Goal: Task Accomplishment & Management: Manage account settings

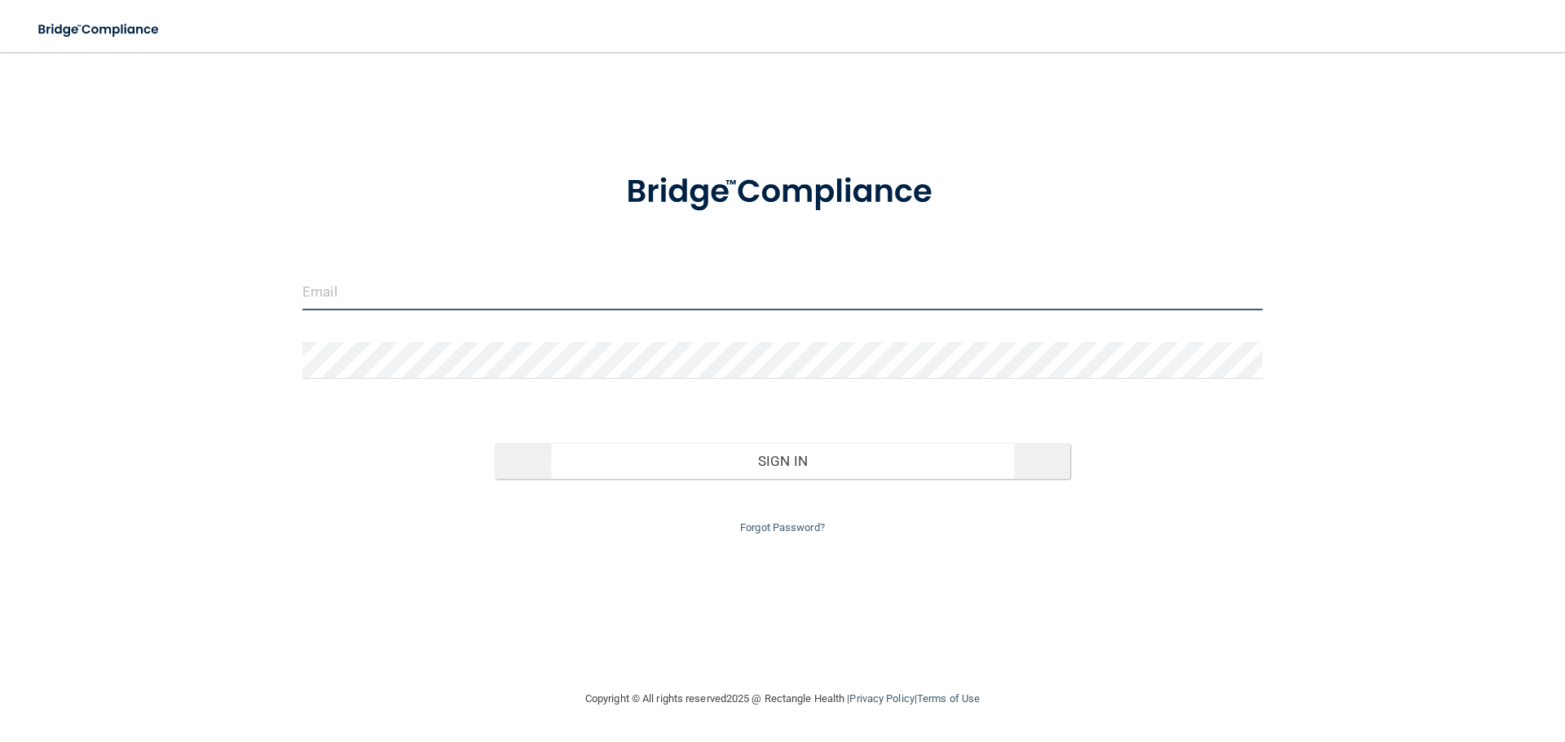
type input "[EMAIL_ADDRESS][DOMAIN_NAME]"
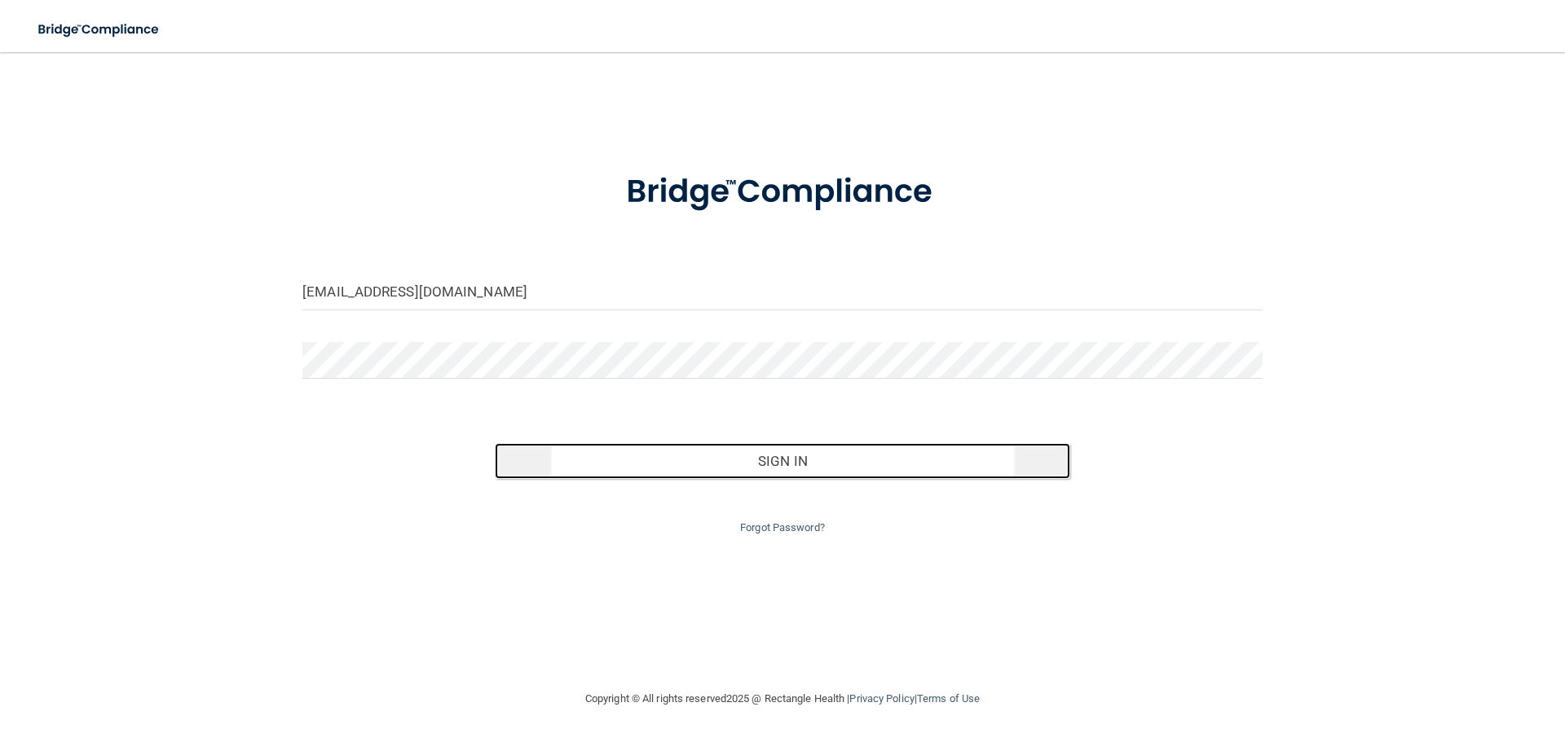
click at [842, 464] on button "Sign In" at bounding box center [783, 461] width 576 height 36
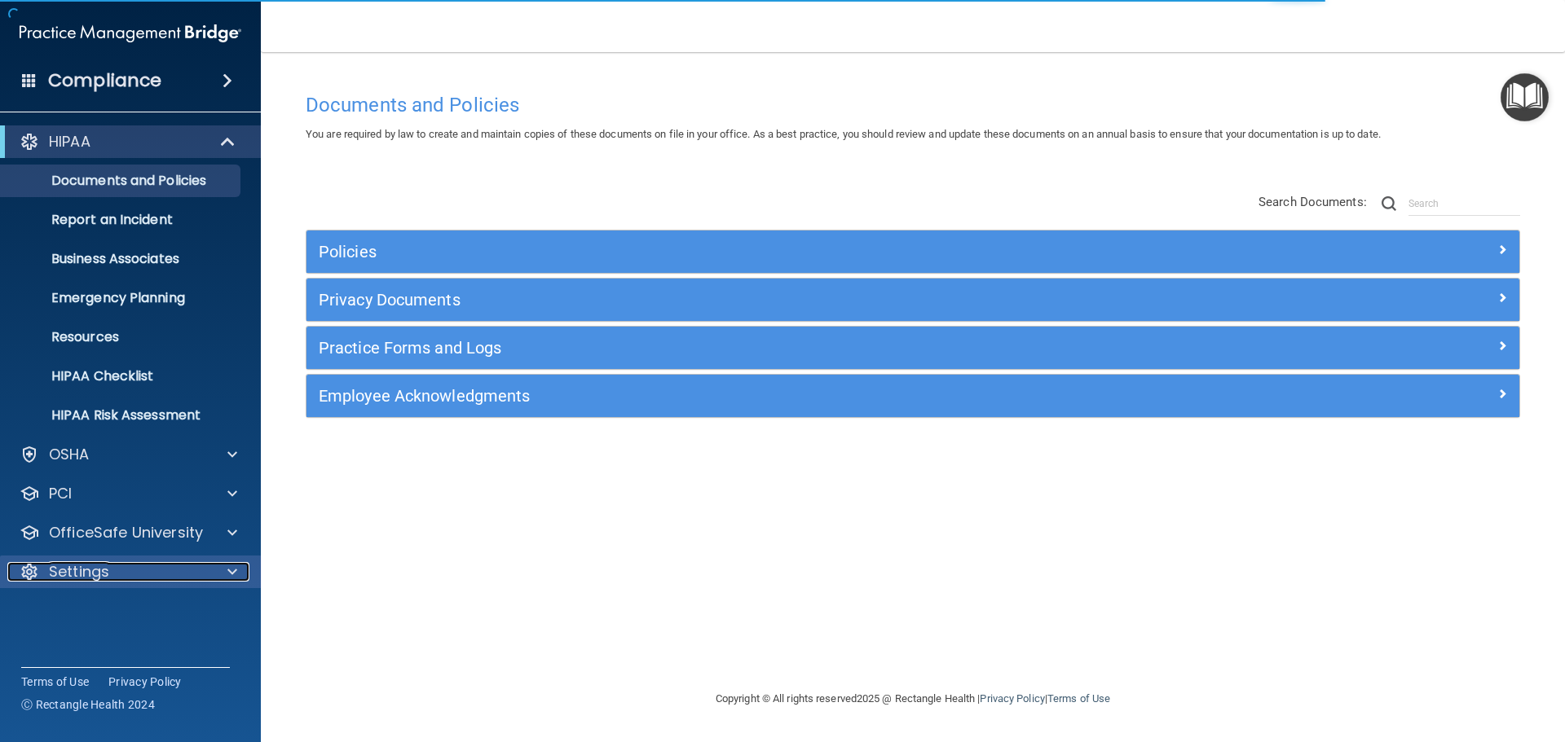
click at [169, 575] on div "Settings" at bounding box center [108, 572] width 202 height 20
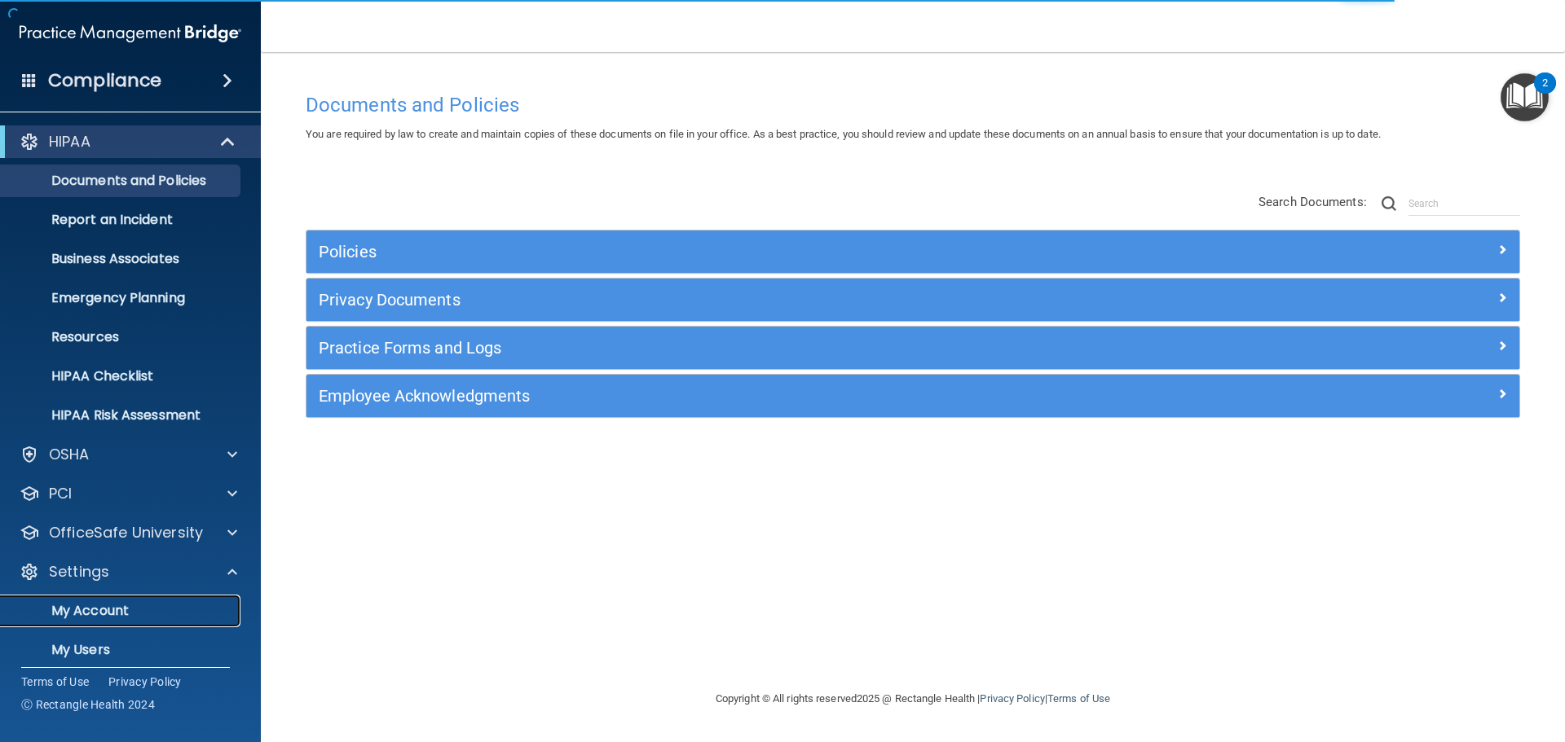
click at [127, 610] on p "My Account" at bounding box center [122, 611] width 222 height 16
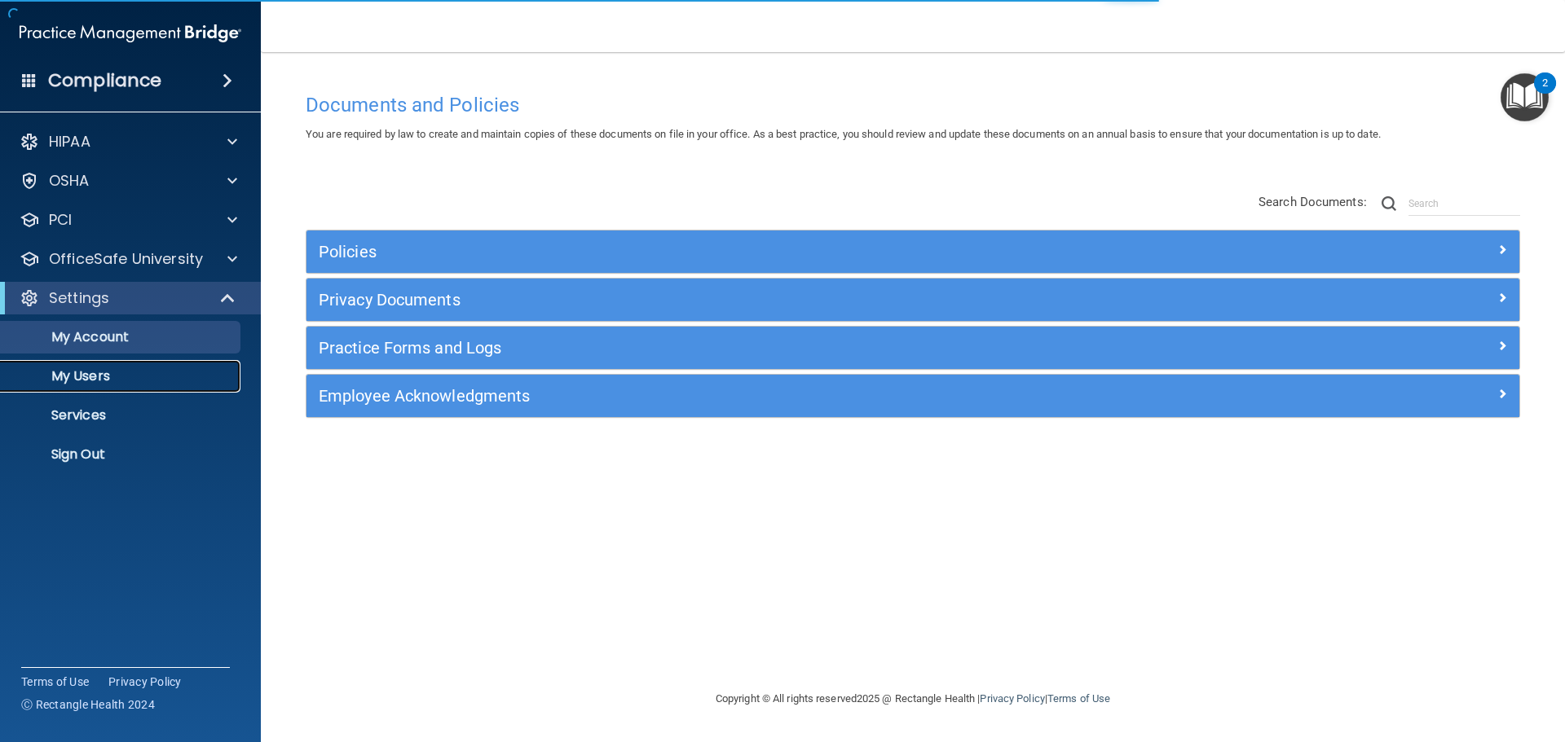
click at [104, 377] on p "My Users" at bounding box center [122, 376] width 222 height 16
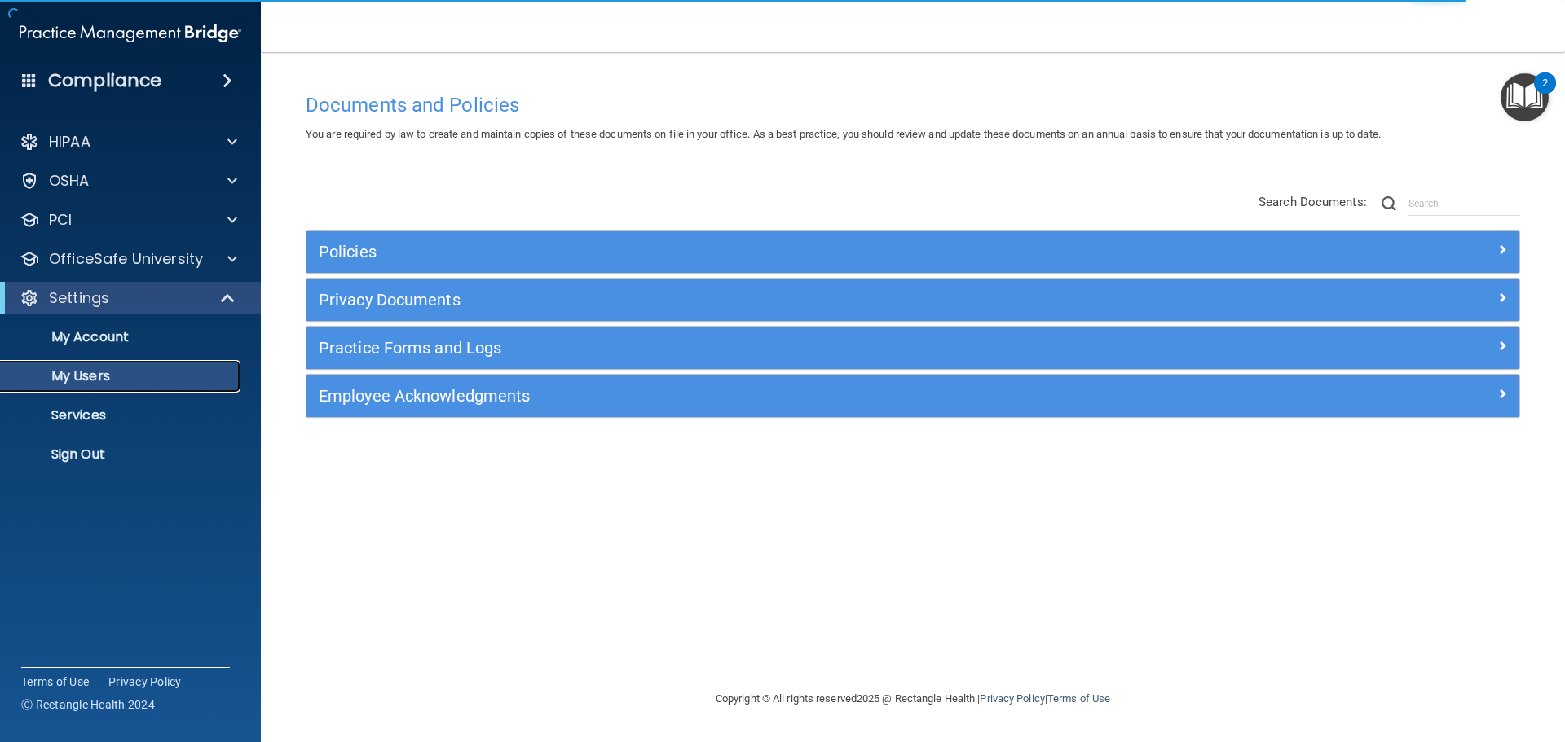
select select "20"
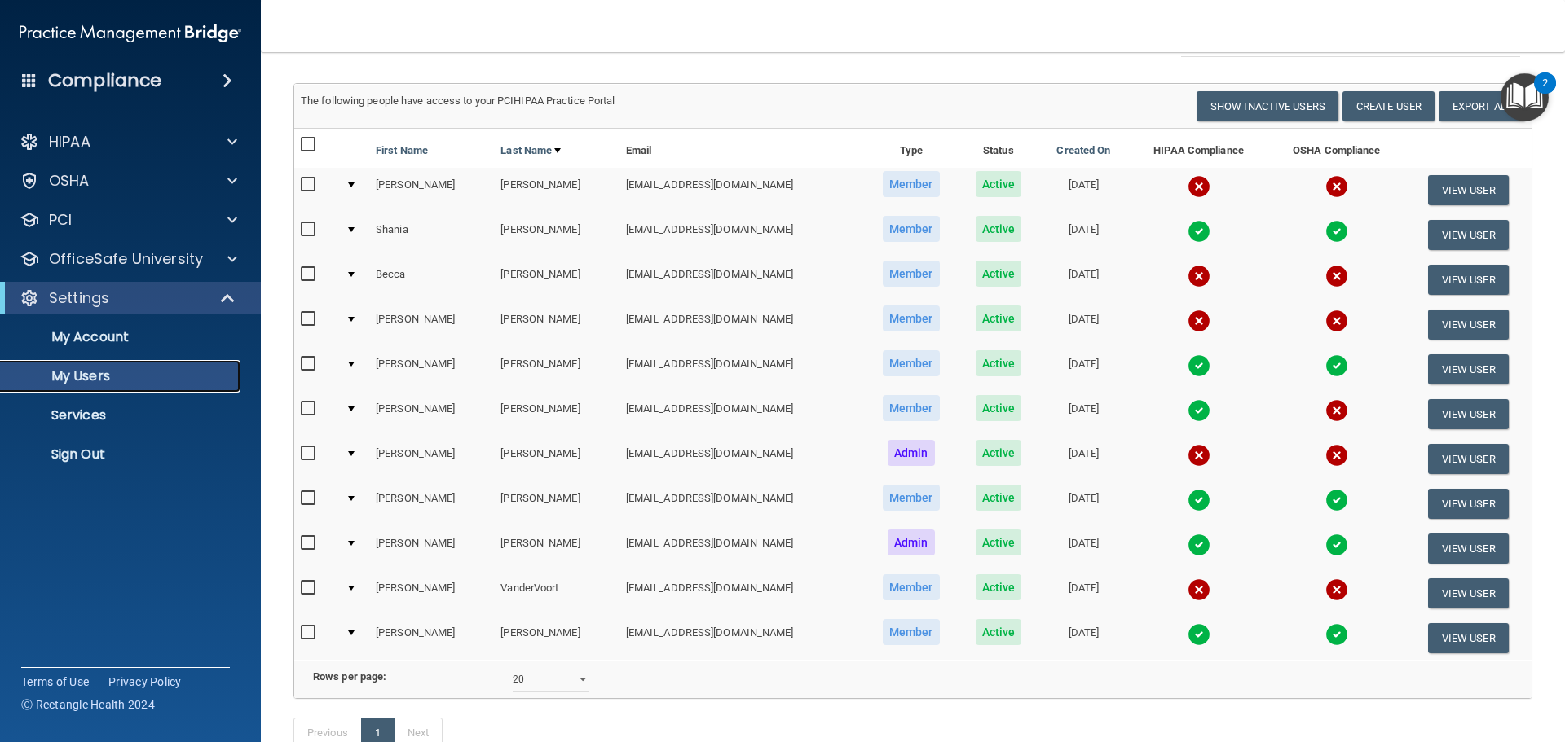
scroll to position [163, 0]
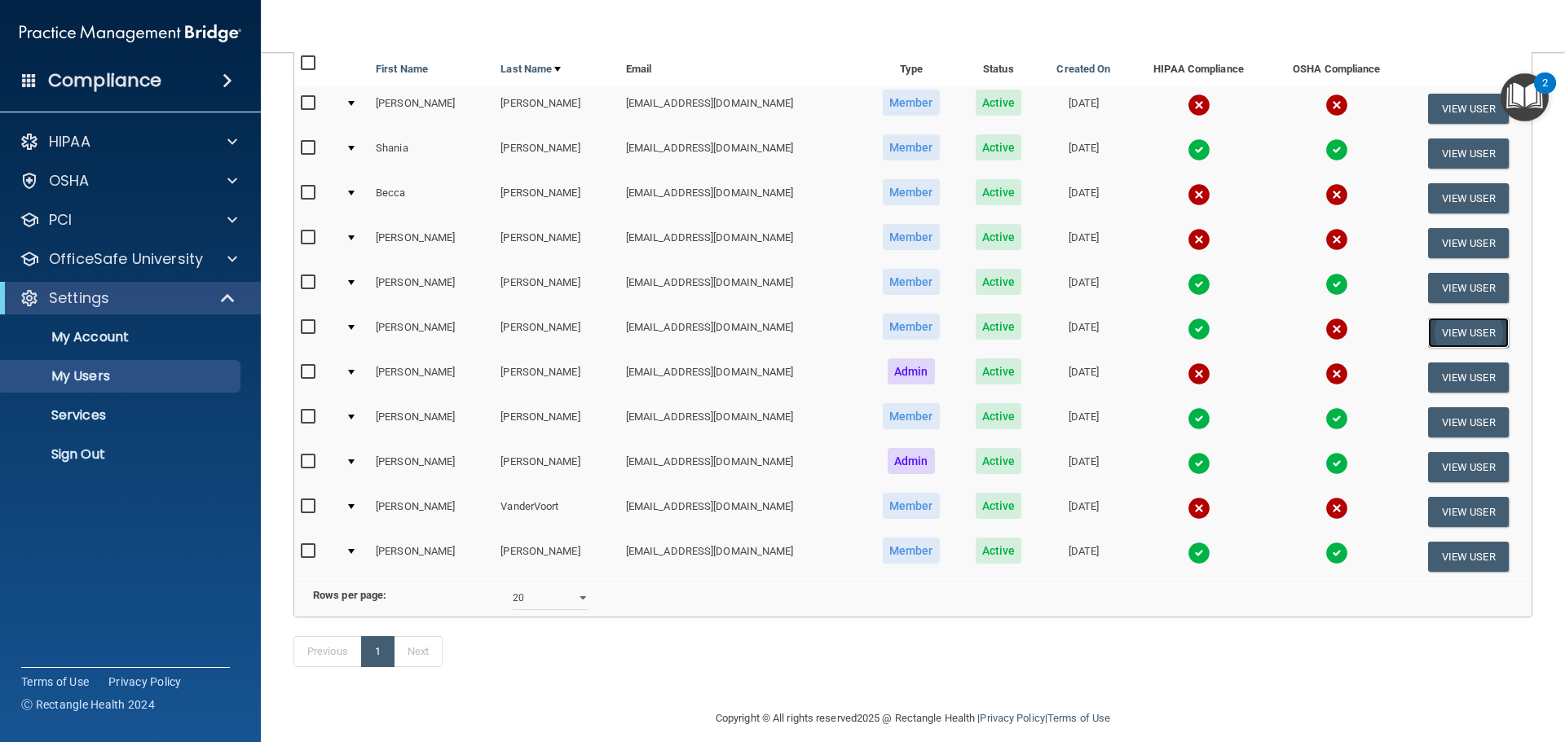
click at [1457, 335] on button "View User" at bounding box center [1468, 333] width 81 height 30
